Goal: Transaction & Acquisition: Book appointment/travel/reservation

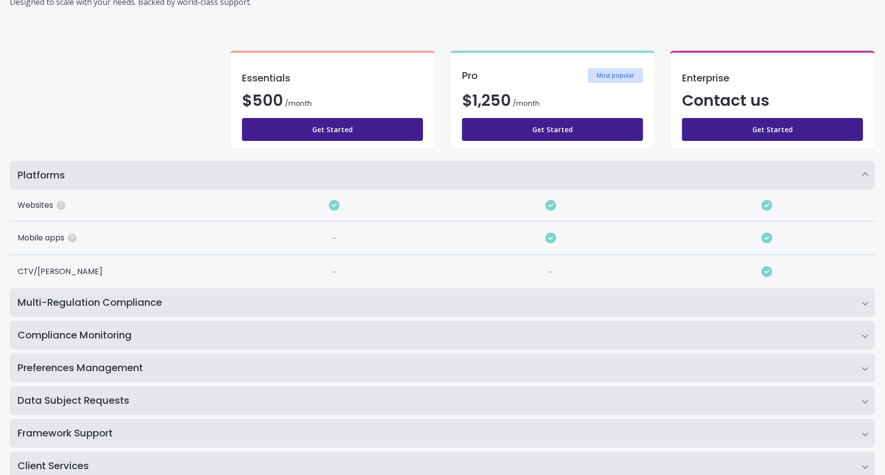
scroll to position [146, 0]
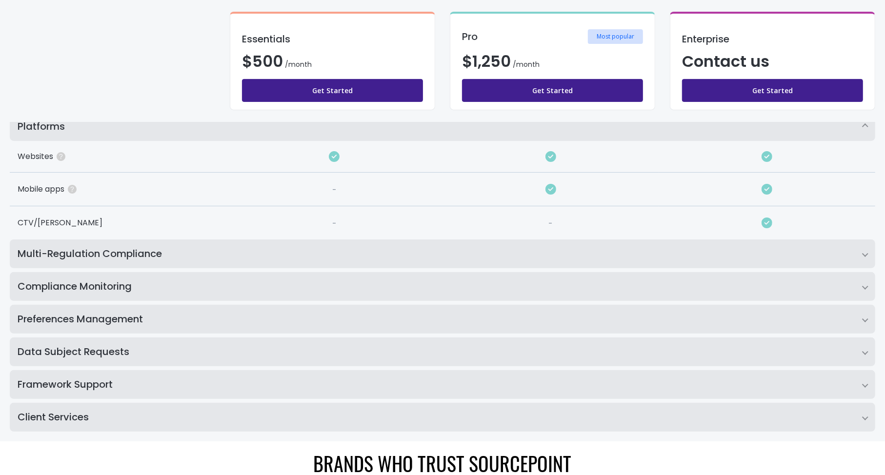
click at [140, 252] on h2 "Multi-Regulation Compliance" at bounding box center [442, 253] width 865 height 29
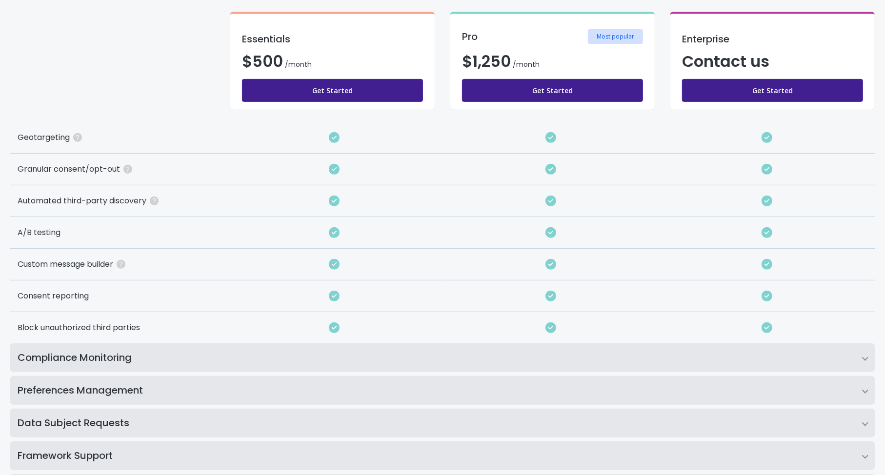
scroll to position [390, 0]
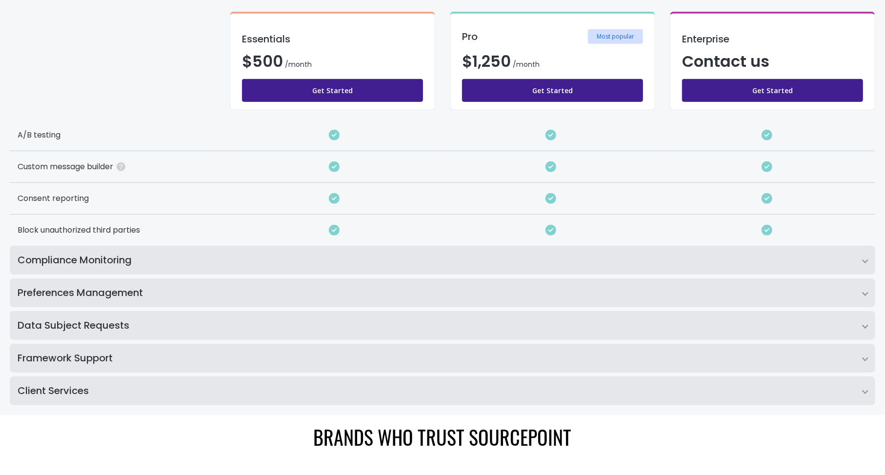
click at [155, 253] on h2 "Compliance Monitoring" at bounding box center [442, 260] width 865 height 29
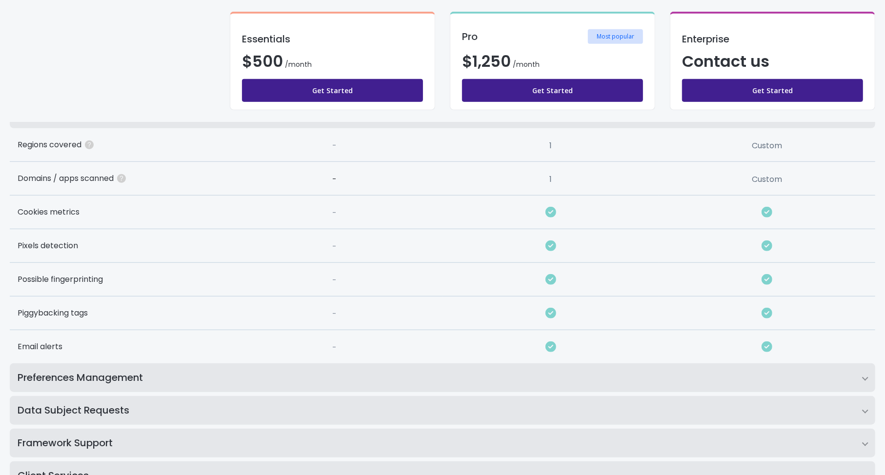
scroll to position [585, 0]
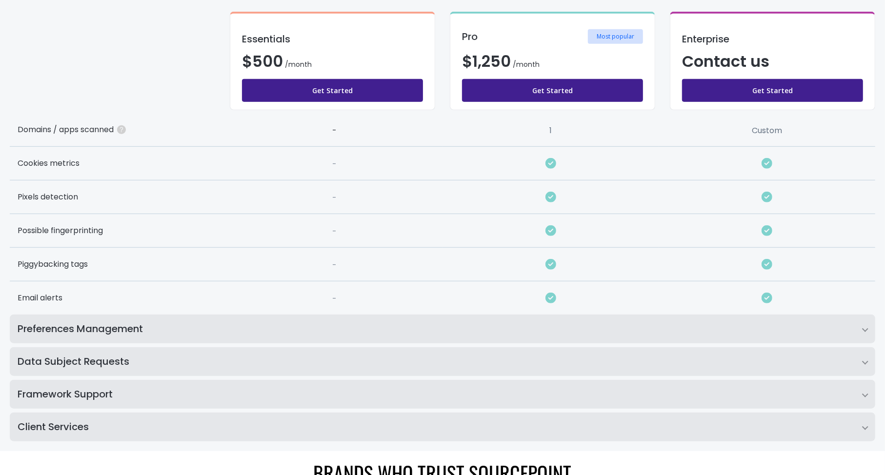
click at [160, 317] on h2 "Preferences Management" at bounding box center [442, 329] width 865 height 29
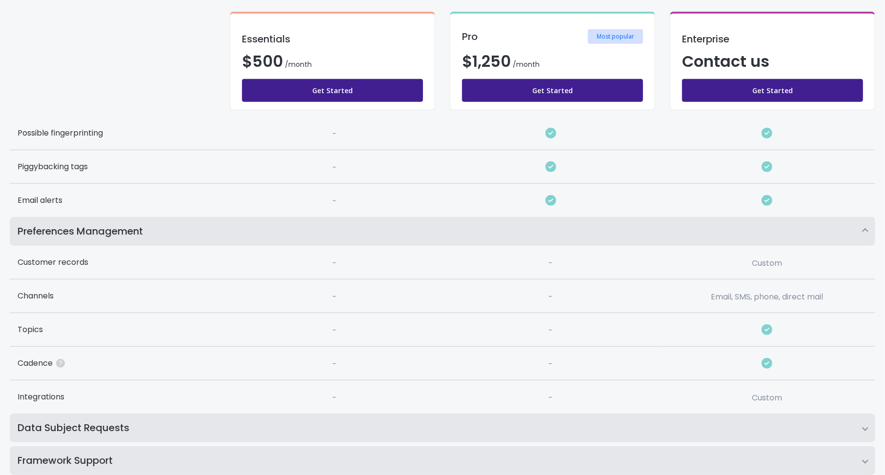
scroll to position [780, 0]
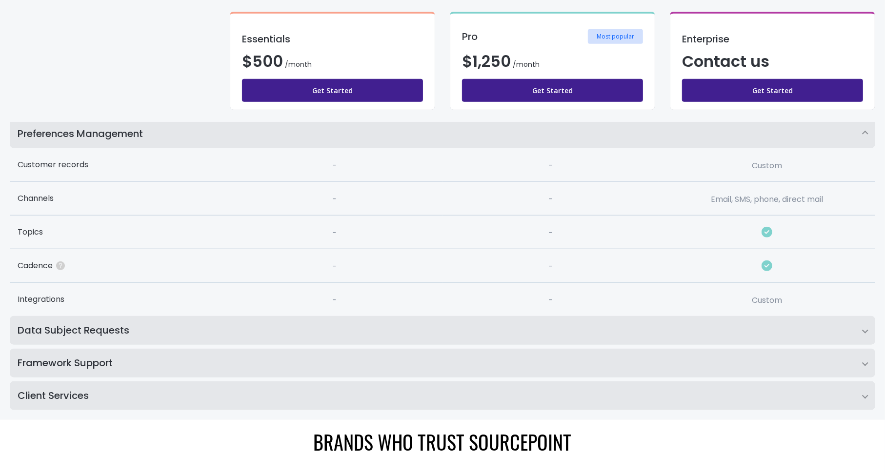
click at [110, 329] on h2 "Data Subject Requests" at bounding box center [442, 330] width 865 height 29
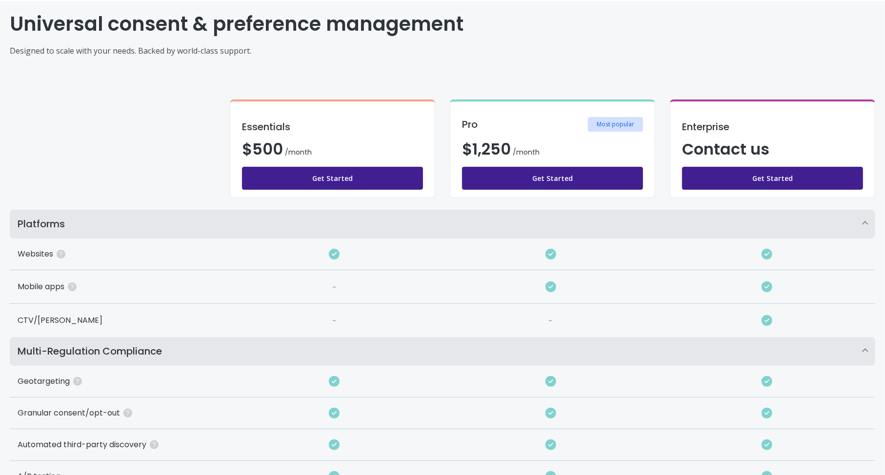
scroll to position [0, 0]
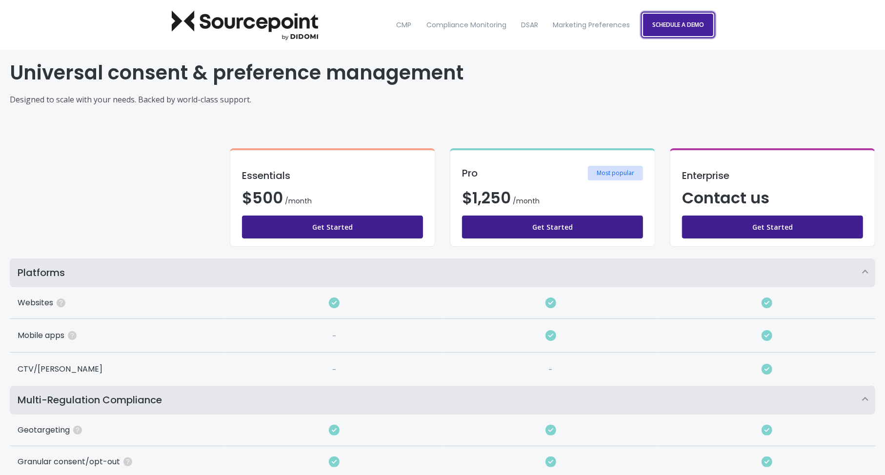
click at [672, 30] on link "SCHEDULE A DEMO" at bounding box center [678, 25] width 70 height 22
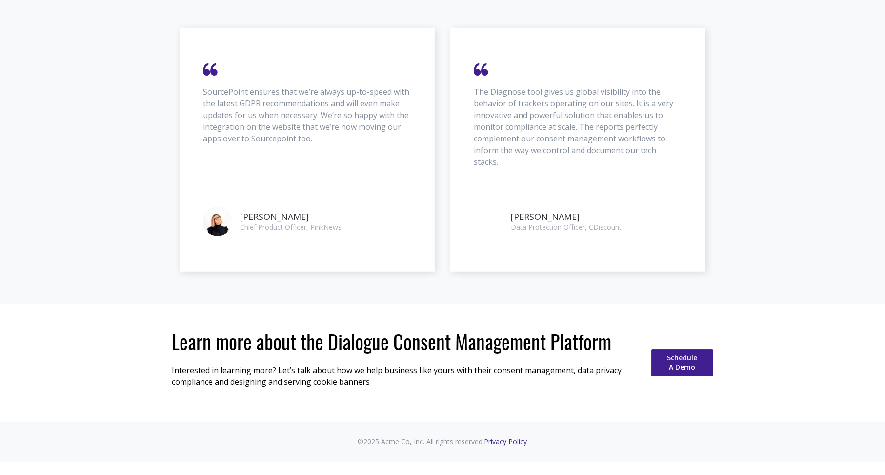
scroll to position [459, 0]
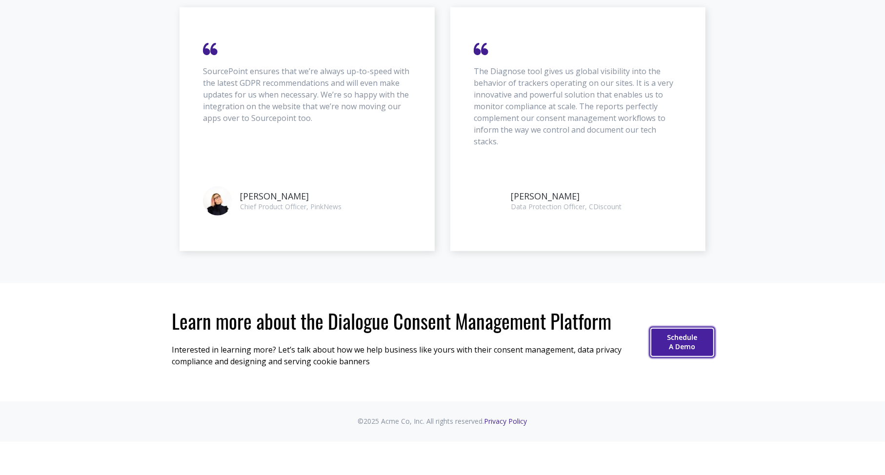
click at [686, 333] on link "Schedule A Demo" at bounding box center [682, 342] width 62 height 27
